Goal: Check status: Check status

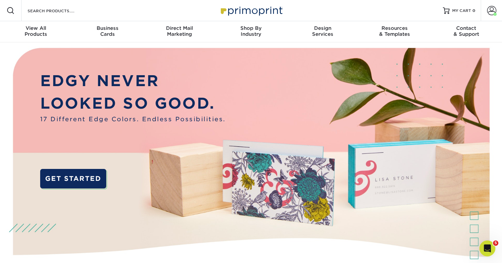
click at [295, 222] on img at bounding box center [251, 166] width 497 height 248
click at [379, 10] on div "Resources Menu Search Products Account Welcome, Paige Account Dashboard Active …" at bounding box center [251, 10] width 502 height 21
click at [381, 7] on div "Resources Menu Search Products Account Welcome, Paige Account Dashboard Active …" at bounding box center [251, 10] width 502 height 21
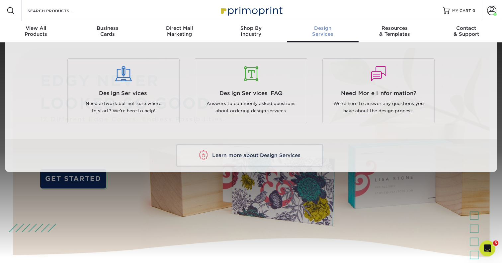
click at [358, 41] on link "Design Services" at bounding box center [323, 31] width 72 height 21
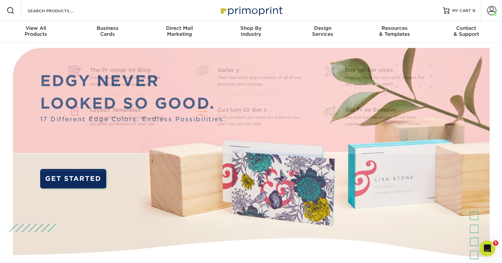
click at [365, 15] on div "Resources Menu Search Products Account Welcome, Paige Account Dashboard Active …" at bounding box center [251, 10] width 502 height 21
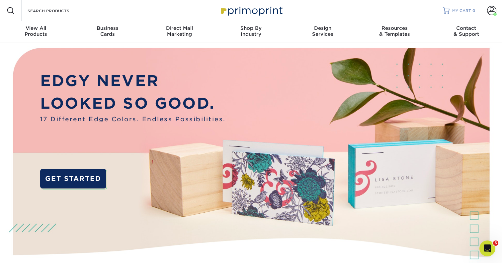
click at [447, 12] on div at bounding box center [446, 10] width 7 height 7
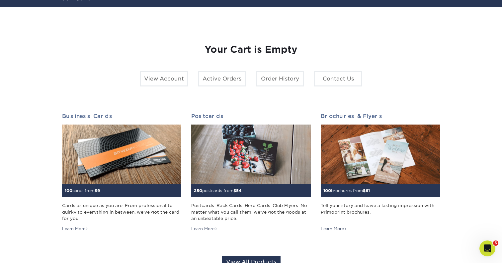
scroll to position [64, 0]
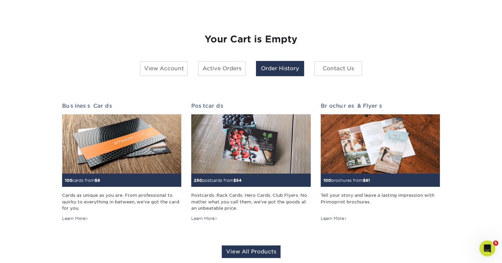
click at [273, 66] on link "Order History" at bounding box center [280, 68] width 48 height 15
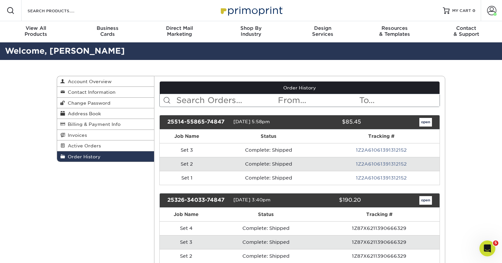
click at [350, 13] on div "Resources Menu Search Products Account [PERSON_NAME] Account Dashboard Active O…" at bounding box center [251, 10] width 502 height 21
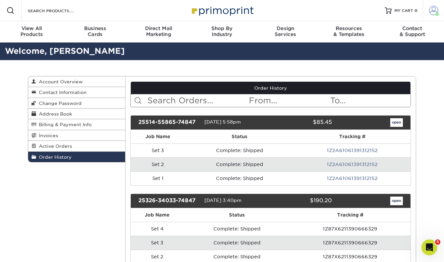
click at [433, 10] on span at bounding box center [433, 10] width 9 height 9
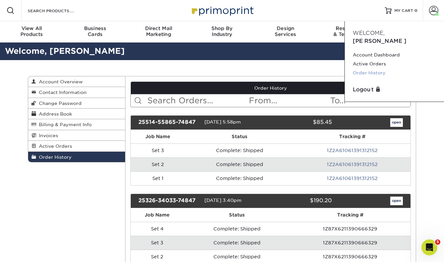
click at [369, 68] on link "Order History" at bounding box center [394, 72] width 83 height 9
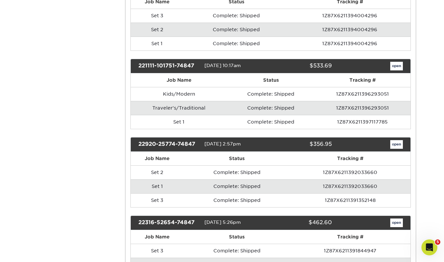
scroll to position [448, 0]
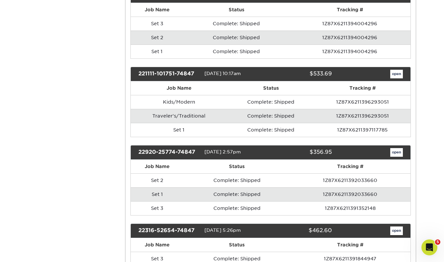
click at [395, 150] on link "open" at bounding box center [396, 152] width 13 height 9
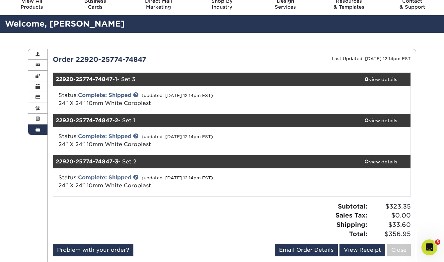
scroll to position [36, 0]
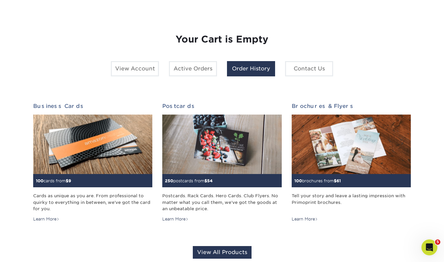
click at [254, 71] on link "Order History" at bounding box center [251, 68] width 48 height 15
click at [253, 71] on link "Order History" at bounding box center [251, 68] width 48 height 15
click at [242, 67] on link "Order History" at bounding box center [251, 68] width 48 height 15
click at [249, 68] on link "Order History" at bounding box center [251, 68] width 48 height 15
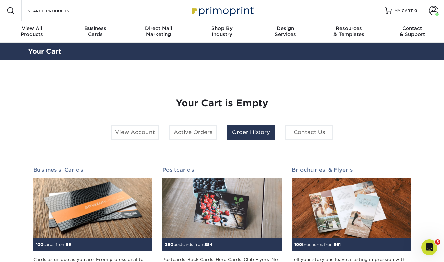
click at [248, 131] on link "Order History" at bounding box center [251, 132] width 48 height 15
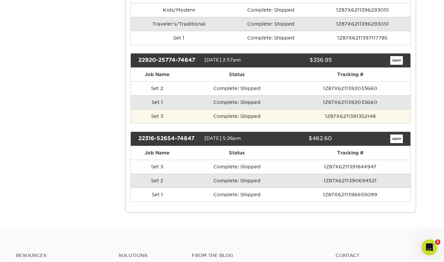
scroll to position [539, 0]
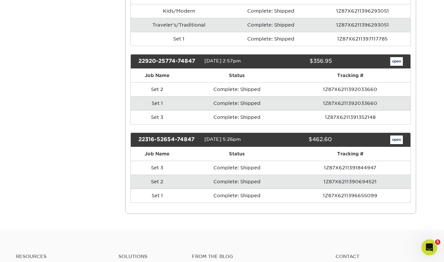
click at [394, 57] on link "open" at bounding box center [396, 61] width 13 height 9
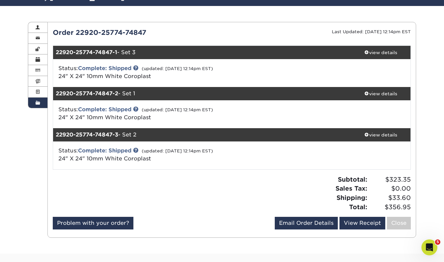
scroll to position [58, 0]
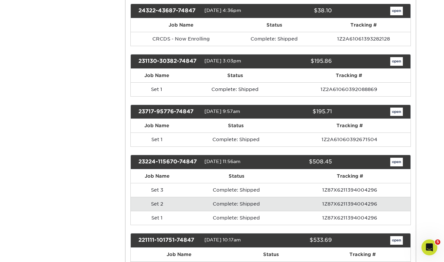
scroll to position [273, 0]
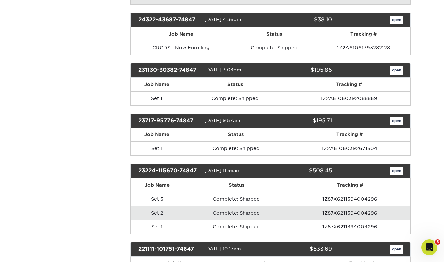
click at [396, 121] on link "open" at bounding box center [396, 120] width 13 height 9
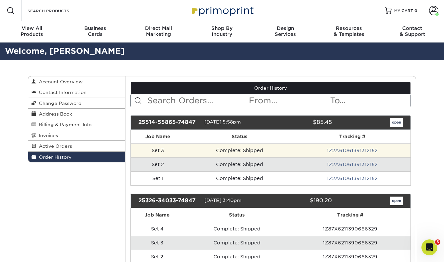
click at [161, 150] on td "Set 3" at bounding box center [158, 150] width 54 height 14
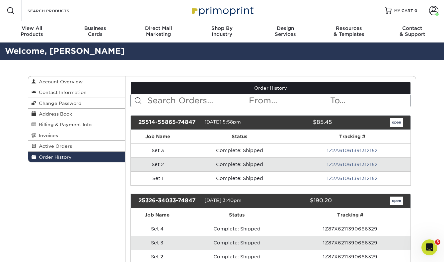
click at [394, 122] on link "open" at bounding box center [396, 122] width 13 height 9
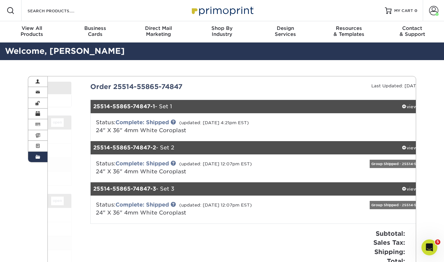
click at [394, 122] on div at bounding box center [388, 126] width 119 height 17
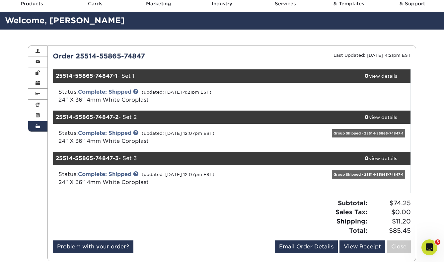
scroll to position [32, 0]
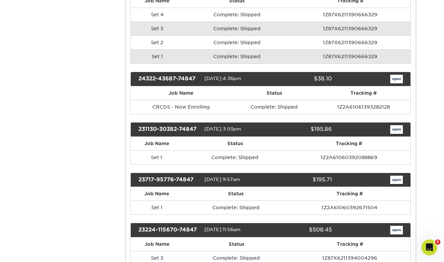
scroll to position [223, 0]
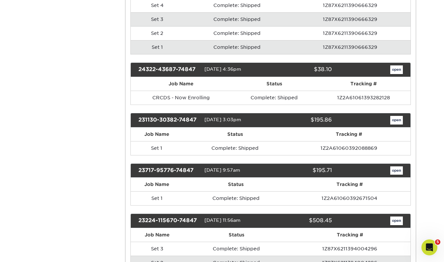
click at [394, 120] on link "open" at bounding box center [396, 120] width 13 height 9
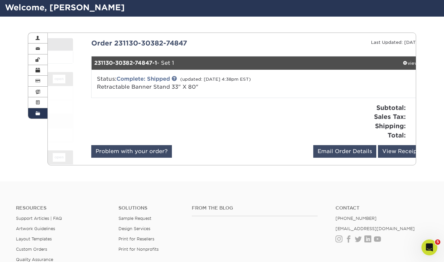
scroll to position [50, 0]
